Goal: Obtain resource: Download file/media

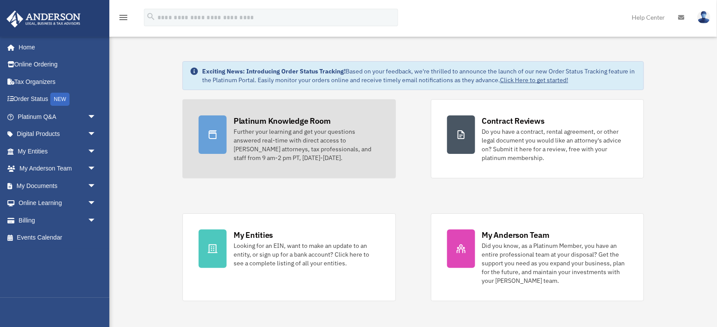
click at [331, 136] on div "Further your learning and get your questions answered real-time with direct acc…" at bounding box center [306, 144] width 146 height 35
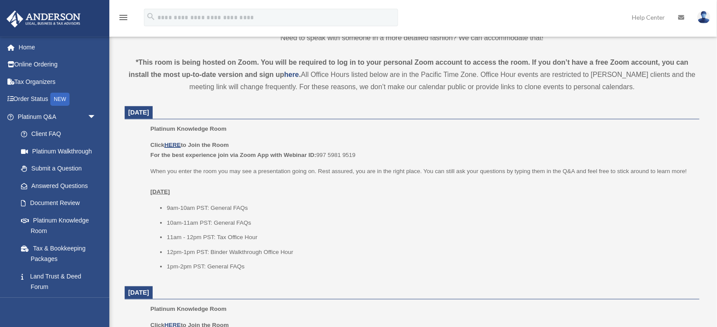
scroll to position [278, 0]
click at [174, 142] on u "HERE" at bounding box center [172, 144] width 16 height 7
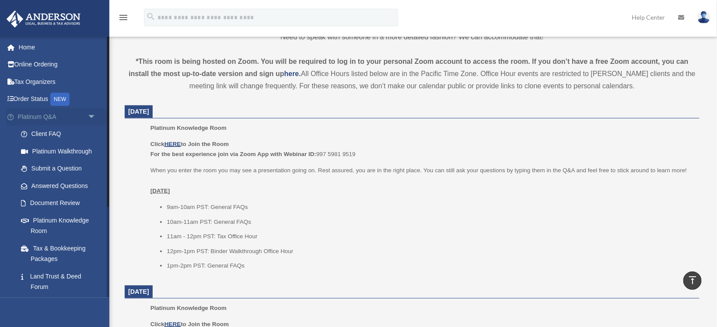
click at [91, 118] on span "arrow_drop_down" at bounding box center [95, 117] width 17 height 18
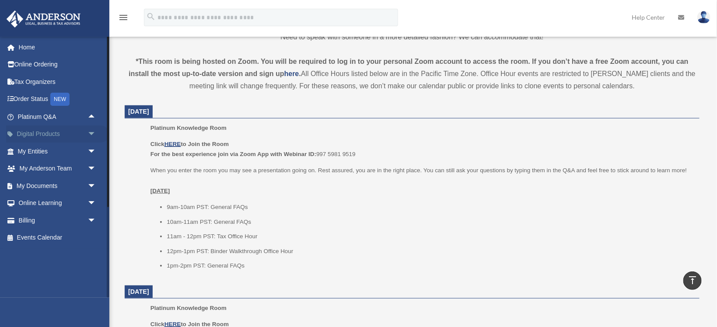
click at [91, 134] on span "arrow_drop_down" at bounding box center [95, 134] width 17 height 18
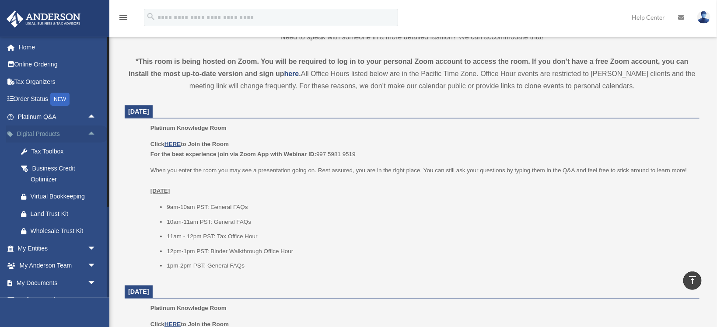
click at [91, 134] on span "arrow_drop_up" at bounding box center [95, 134] width 17 height 18
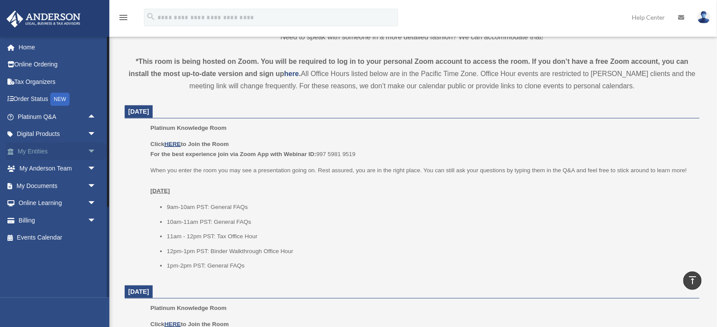
click at [89, 148] on span "arrow_drop_down" at bounding box center [95, 152] width 17 height 18
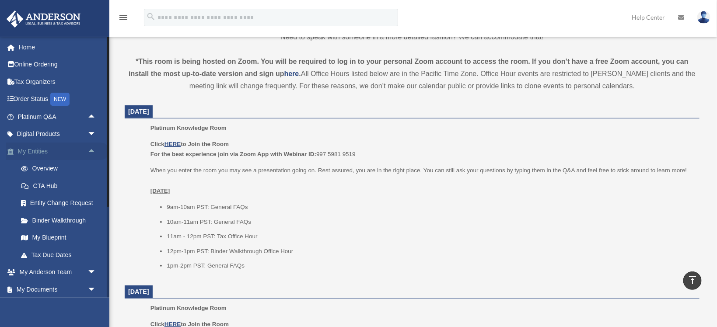
click at [89, 148] on span "arrow_drop_up" at bounding box center [95, 152] width 17 height 18
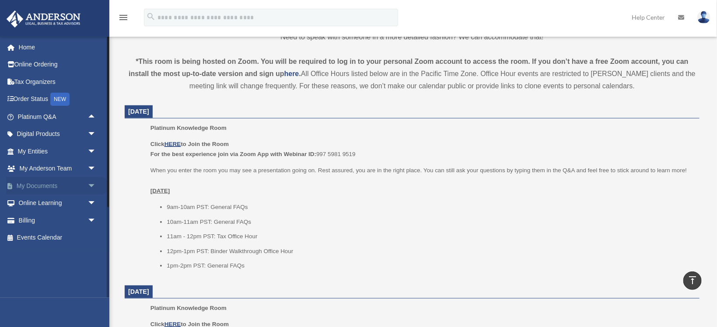
click at [90, 181] on span "arrow_drop_down" at bounding box center [95, 186] width 17 height 18
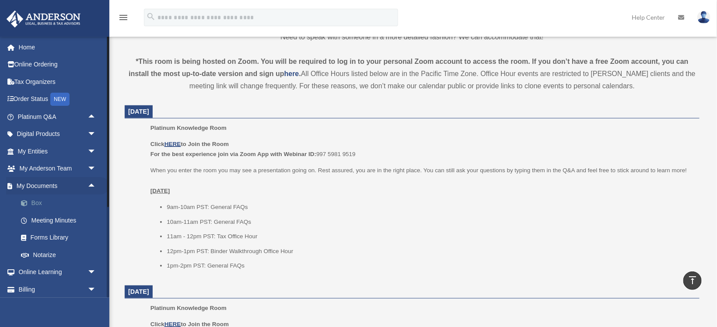
click at [39, 205] on link "Box" at bounding box center [60, 203] width 97 height 17
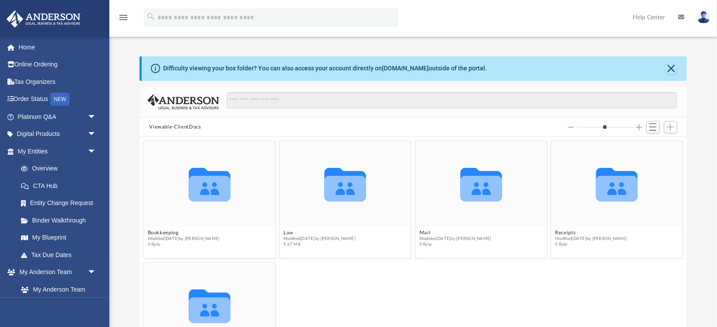
scroll to position [198, 546]
click at [292, 233] on button "Law" at bounding box center [320, 233] width 72 height 6
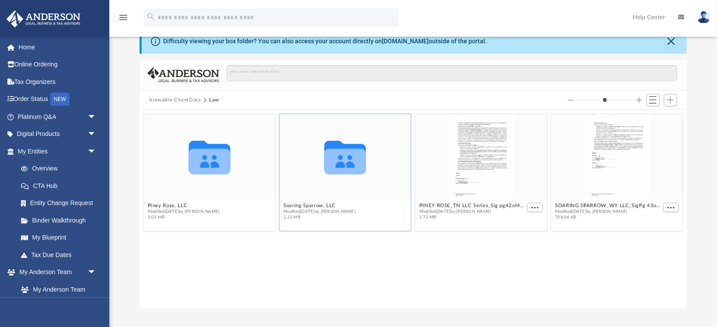
scroll to position [46, 0]
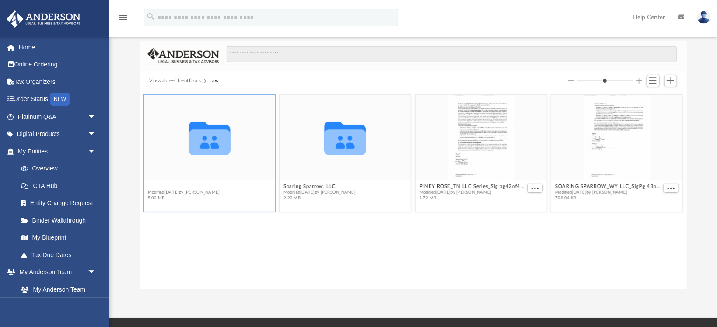
click at [165, 186] on button "Piney Rose, LLC" at bounding box center [184, 187] width 72 height 6
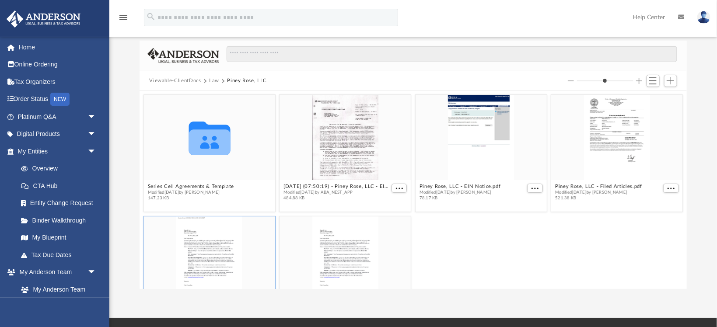
click at [217, 249] on div "grid" at bounding box center [209, 258] width 131 height 85
click at [222, 253] on div "grid" at bounding box center [209, 258] width 131 height 85
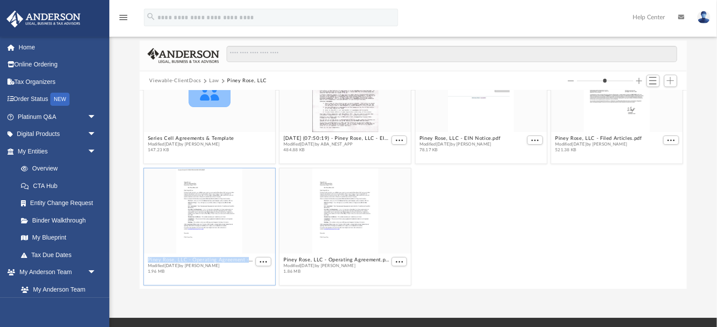
scroll to position [139, 0]
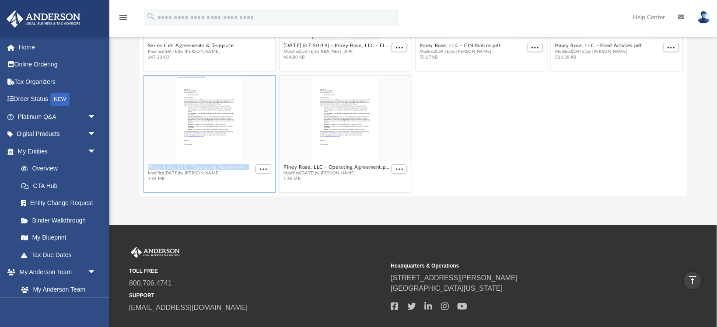
click at [213, 167] on button "Piney Rose, LLC - Operating Agreement - DocuSigned.pdf" at bounding box center [201, 168] width 106 height 6
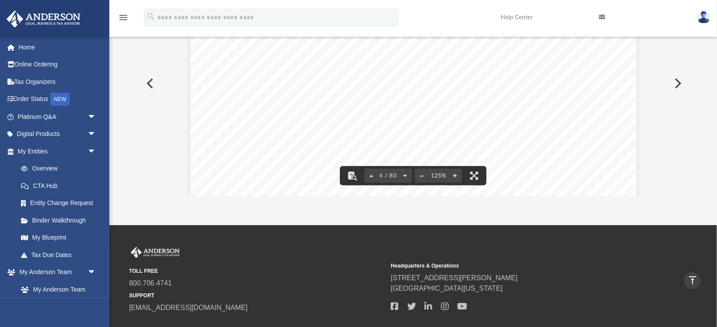
scroll to position [1979, 0]
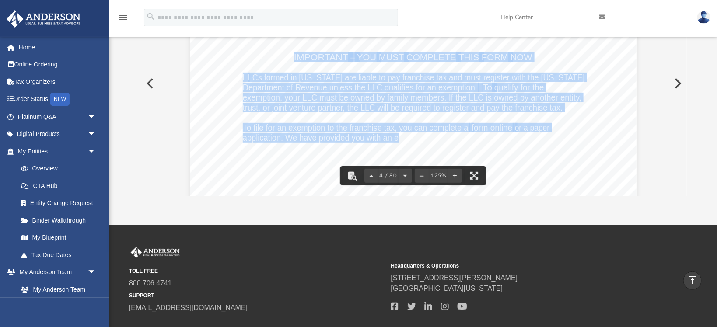
drag, startPoint x: 295, startPoint y: 56, endPoint x: 393, endPoint y: 168, distance: 149.3
click at [393, 168] on div "Common Banking Account Questions Who will be the [PERSON_NAME] on the account? …" at bounding box center [413, 57] width 446 height 577
click at [382, 151] on div "Common Banking Account Questions Who will be the [PERSON_NAME] on the account? …" at bounding box center [413, 57] width 446 height 577
click at [381, 151] on div "Common Banking Account Questions Who will be the [PERSON_NAME] on the account? …" at bounding box center [413, 57] width 446 height 577
click at [251, 66] on div "Common Banking Account Questions Who will be the [PERSON_NAME] on the account? …" at bounding box center [413, 57] width 446 height 577
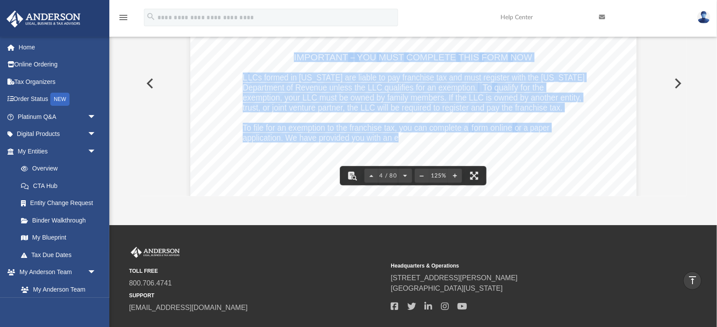
drag, startPoint x: 283, startPoint y: 50, endPoint x: 370, endPoint y: 152, distance: 134.0
click at [370, 152] on div "Common Banking Account Questions Who will be the [PERSON_NAME] on the account? …" at bounding box center [413, 57] width 446 height 577
drag, startPoint x: 371, startPoint y: 150, endPoint x: 279, endPoint y: 116, distance: 97.8
click at [281, 118] on div "Common Banking Account Questions Who will be the [PERSON_NAME] on the account? …" at bounding box center [413, 57] width 446 height 577
click at [267, 104] on span "trust, or joint venture partner, the LLC will be required to register and pay t…" at bounding box center [403, 107] width 320 height 9
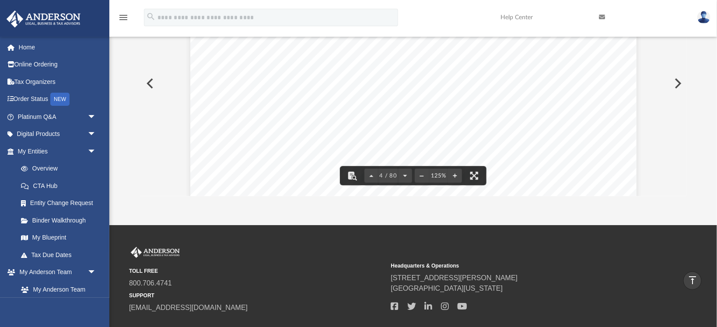
drag, startPoint x: 374, startPoint y: 151, endPoint x: 247, endPoint y: 88, distance: 141.6
click at [247, 88] on div "Common Banking Account Questions Who will be the [PERSON_NAME] on the account? …" at bounding box center [413, 57] width 446 height 577
drag, startPoint x: 372, startPoint y: 83, endPoint x: 316, endPoint y: 43, distance: 68.4
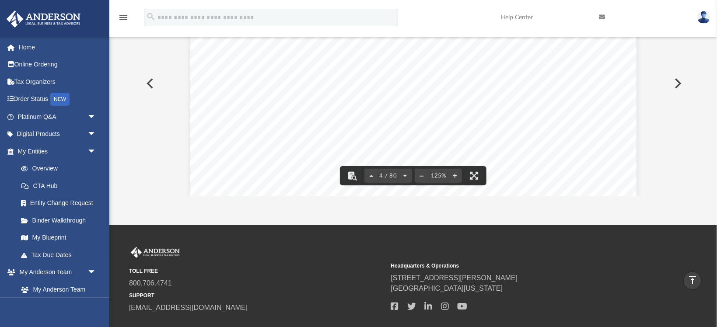
scroll to position [1979, 0]
drag, startPoint x: 292, startPoint y: 56, endPoint x: 327, endPoint y: 87, distance: 46.8
click at [327, 87] on div "Common Banking Account Questions Who will be the [PERSON_NAME] on the account? …" at bounding box center [413, 57] width 446 height 577
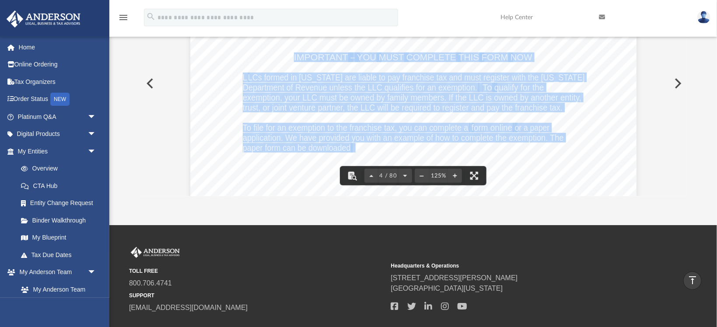
drag, startPoint x: 294, startPoint y: 58, endPoint x: 389, endPoint y: 154, distance: 135.1
click at [389, 154] on div "Common Banking Account Questions Who will be the [PERSON_NAME] on the account? …" at bounding box center [413, 57] width 446 height 577
